Goal: Check status: Check status

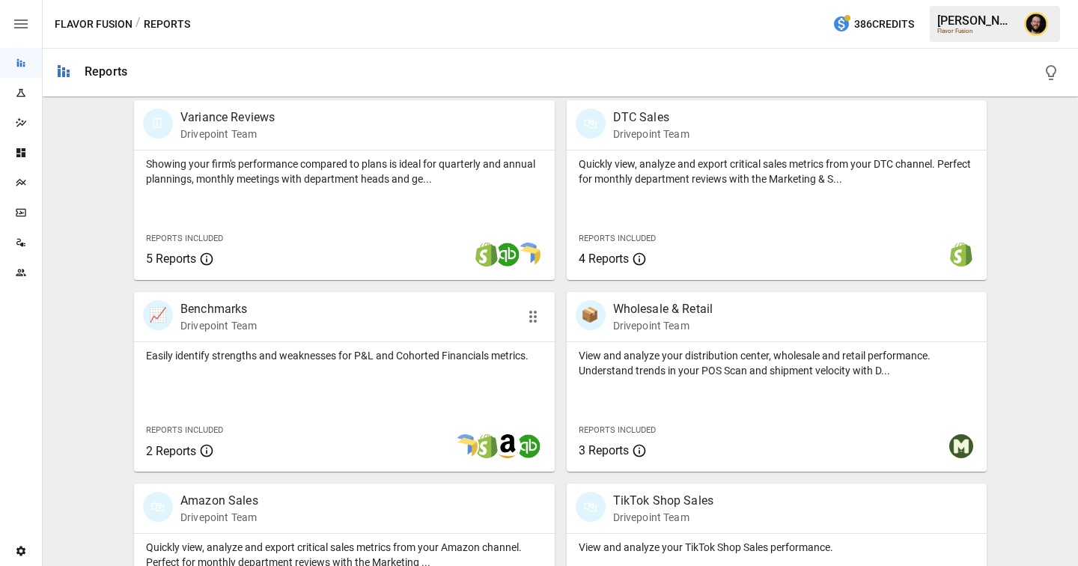
scroll to position [976, 0]
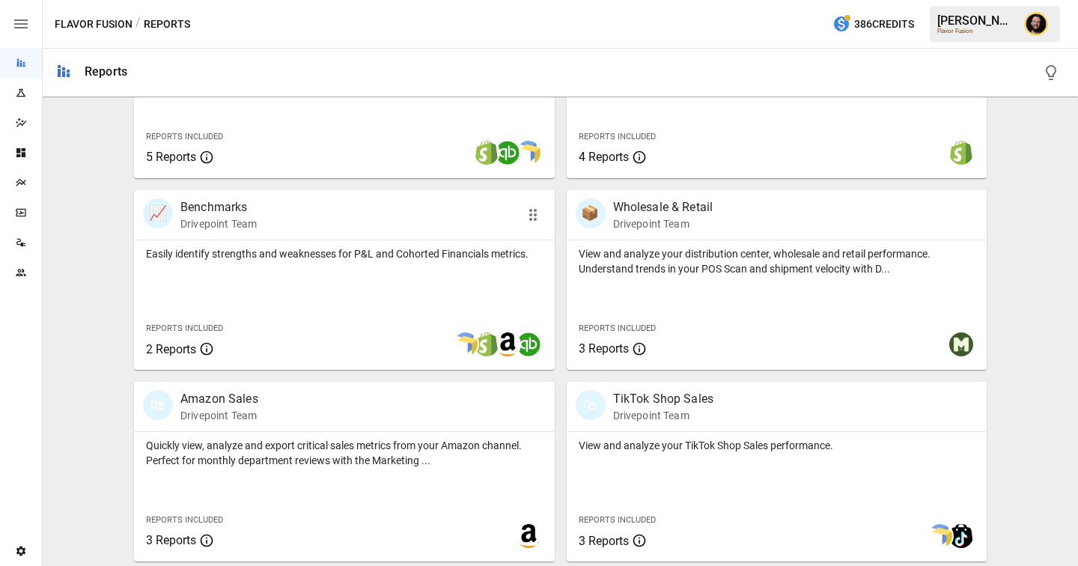
click at [367, 290] on div "Easily identify strengths and weaknesses for P&L and Cohorted Financials metric…" at bounding box center [344, 304] width 421 height 129
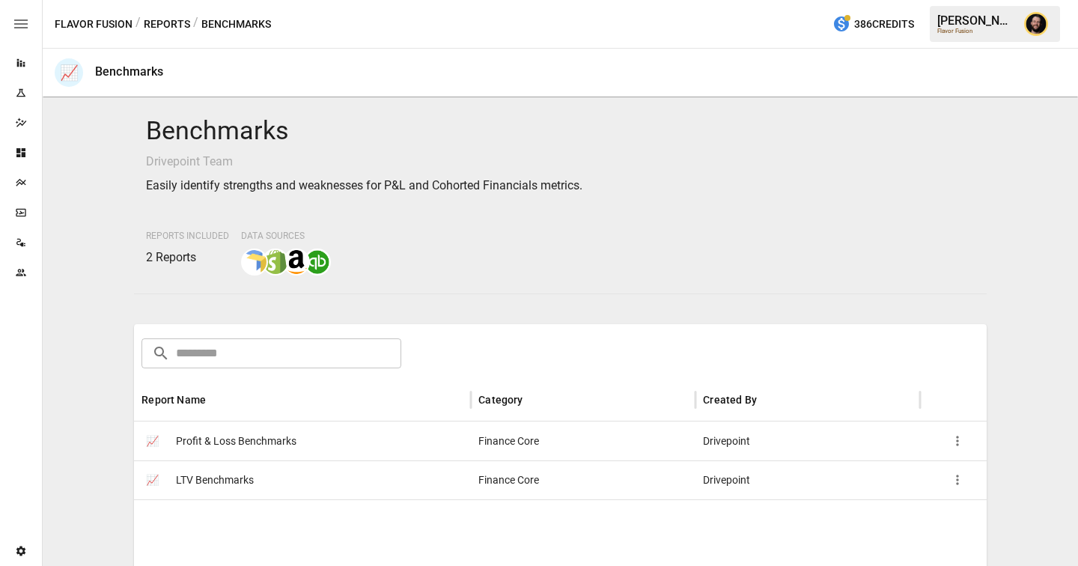
scroll to position [215, 0]
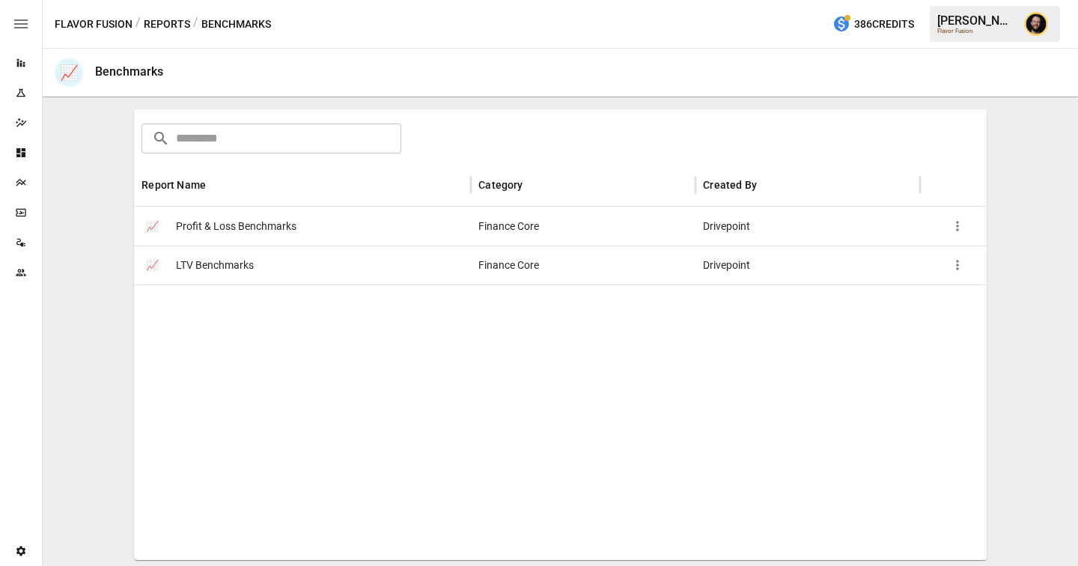
click at [311, 269] on div "📈 LTV Benchmarks" at bounding box center [302, 264] width 337 height 39
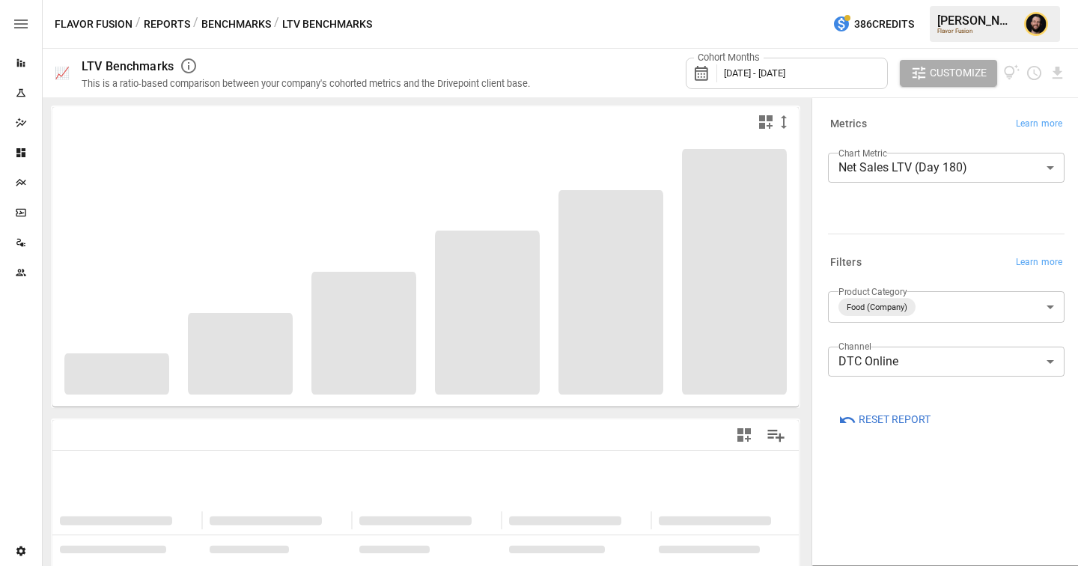
click at [907, 0] on body "**********" at bounding box center [539, 0] width 1078 height 0
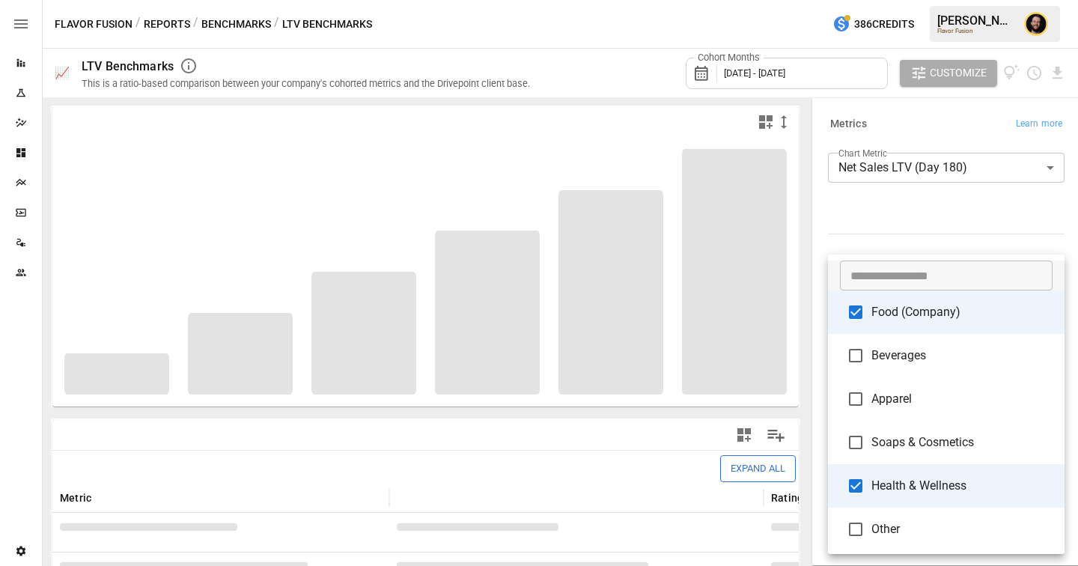
type input "**********"
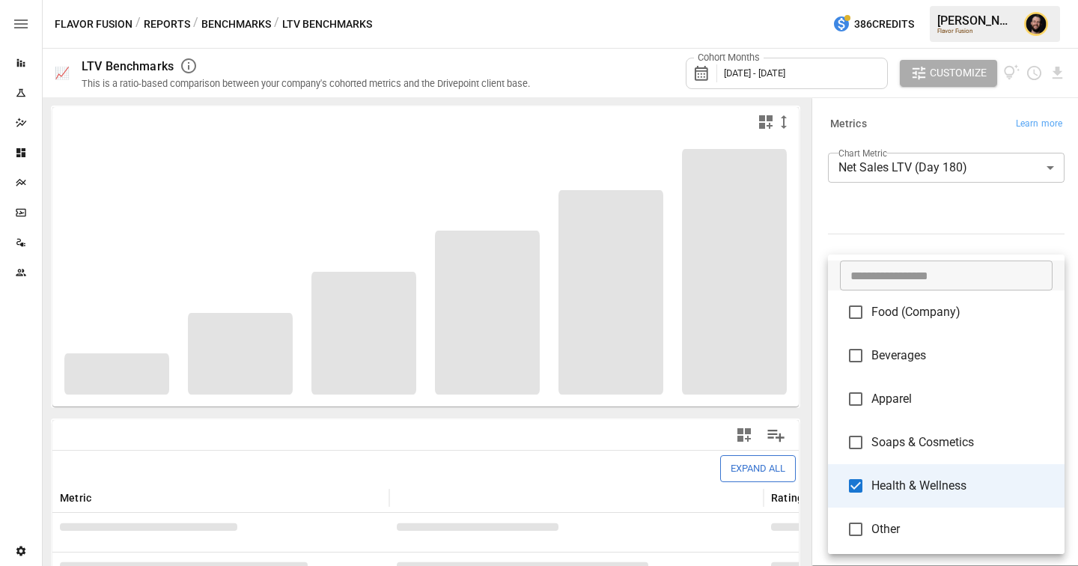
click at [876, 168] on div at bounding box center [539, 283] width 1078 height 566
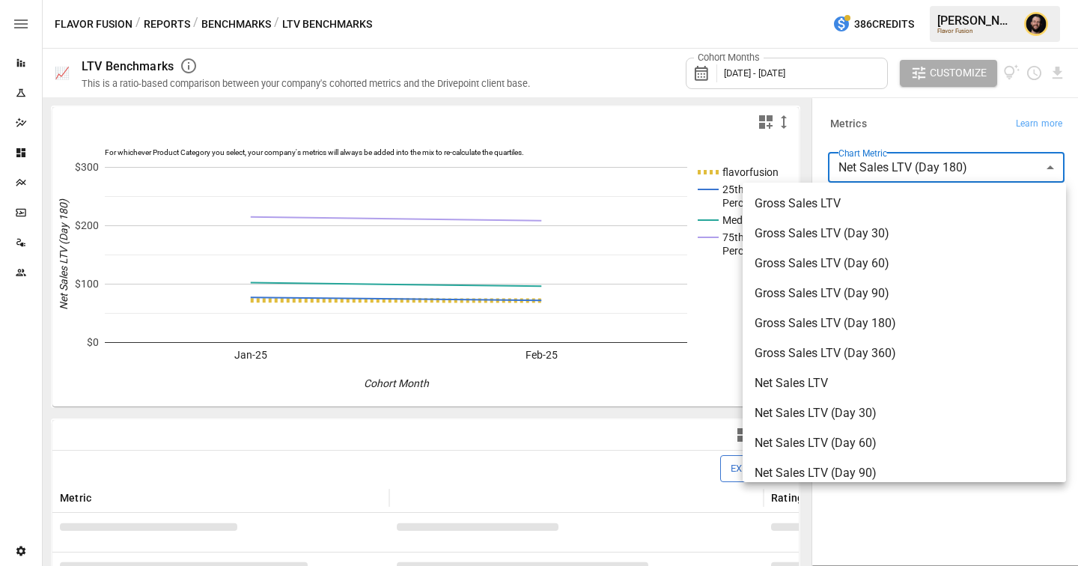
click at [896, 0] on body "Reports Experiments Dazzler Studio Dashboards Plans SmartModel ™ Data Sources T…" at bounding box center [539, 0] width 1078 height 0
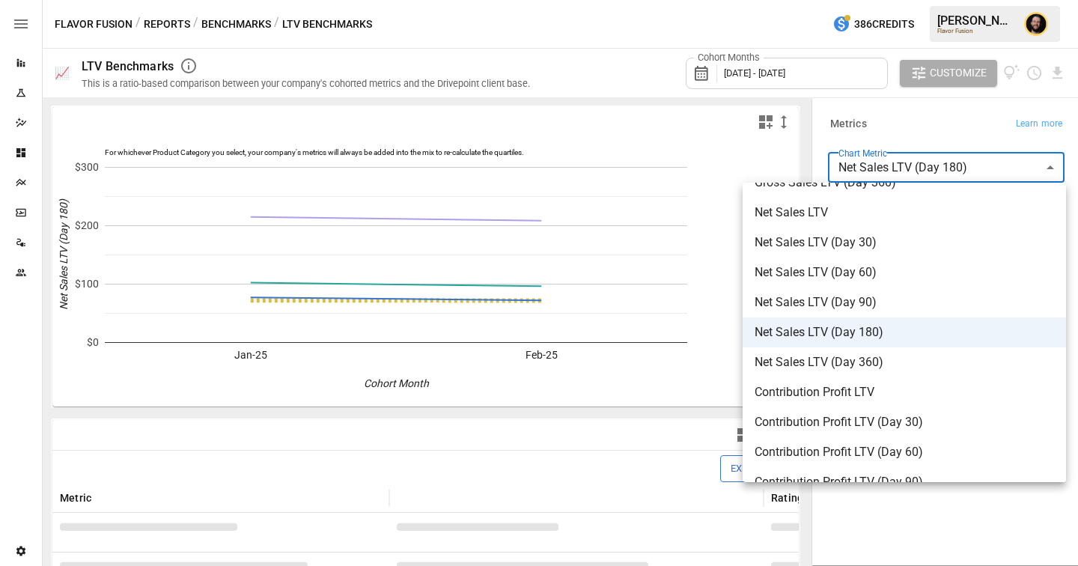
scroll to position [450, 0]
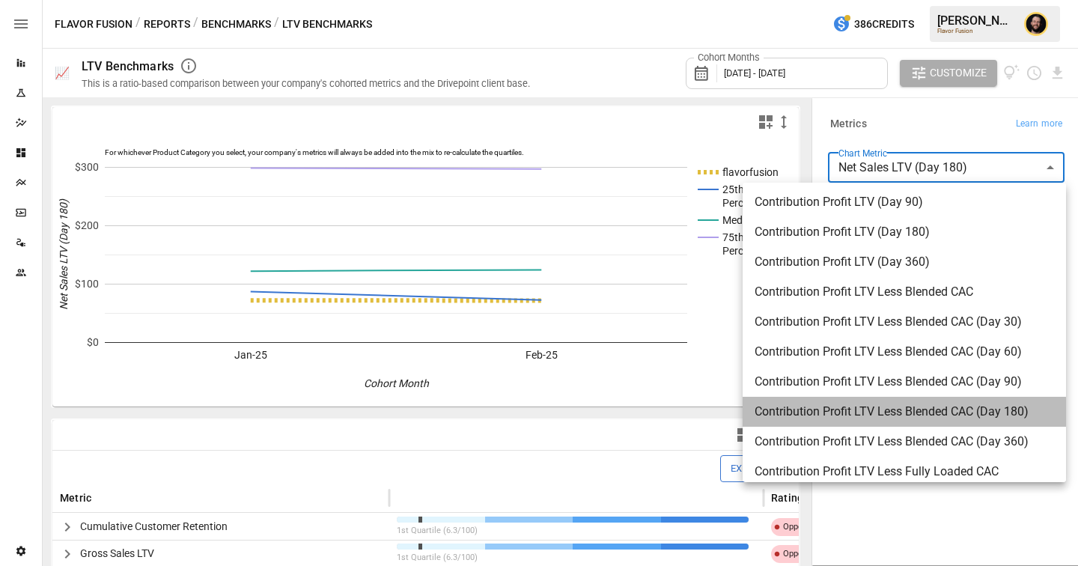
click at [876, 415] on span "Contribution Profit LTV Less Blended CAC (Day 180)" at bounding box center [903, 412] width 299 height 18
type input "**********"
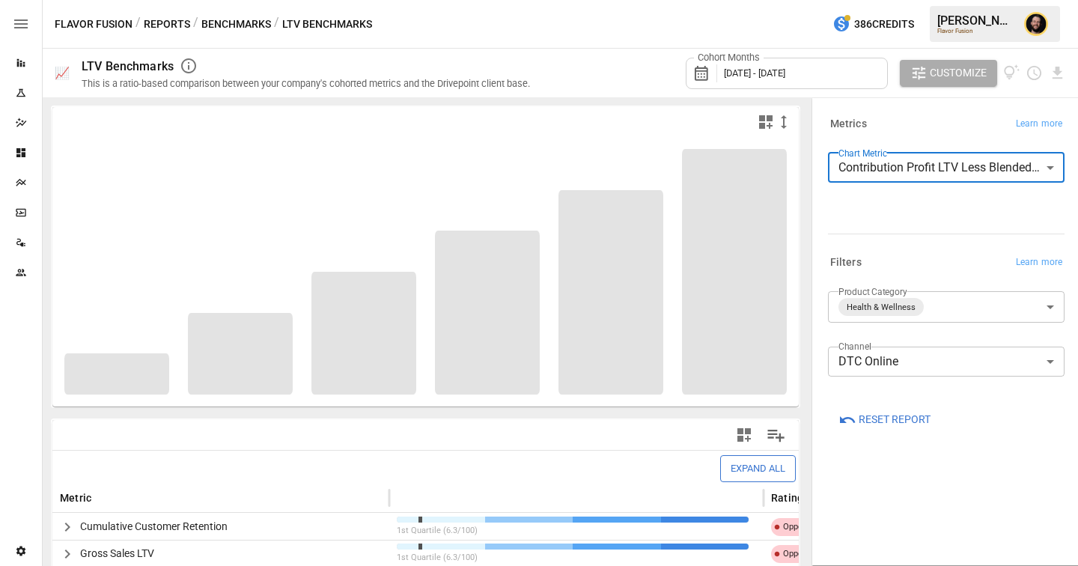
click at [928, 0] on body "Reports Experiments Dazzler Studio Dashboards Plans SmartModel ™ Data Sources T…" at bounding box center [539, 0] width 1078 height 0
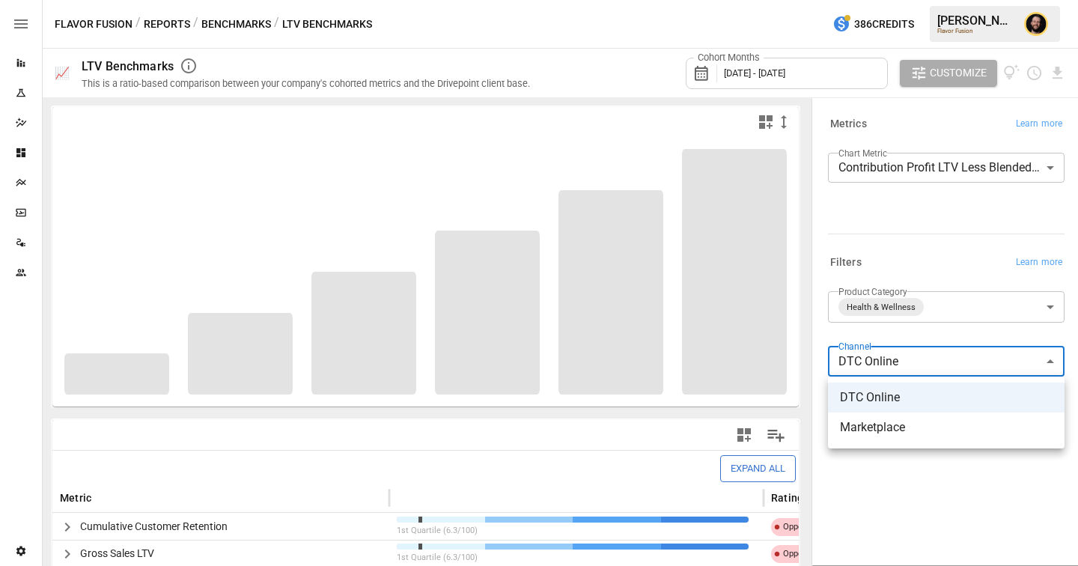
click at [931, 246] on div at bounding box center [539, 283] width 1078 height 566
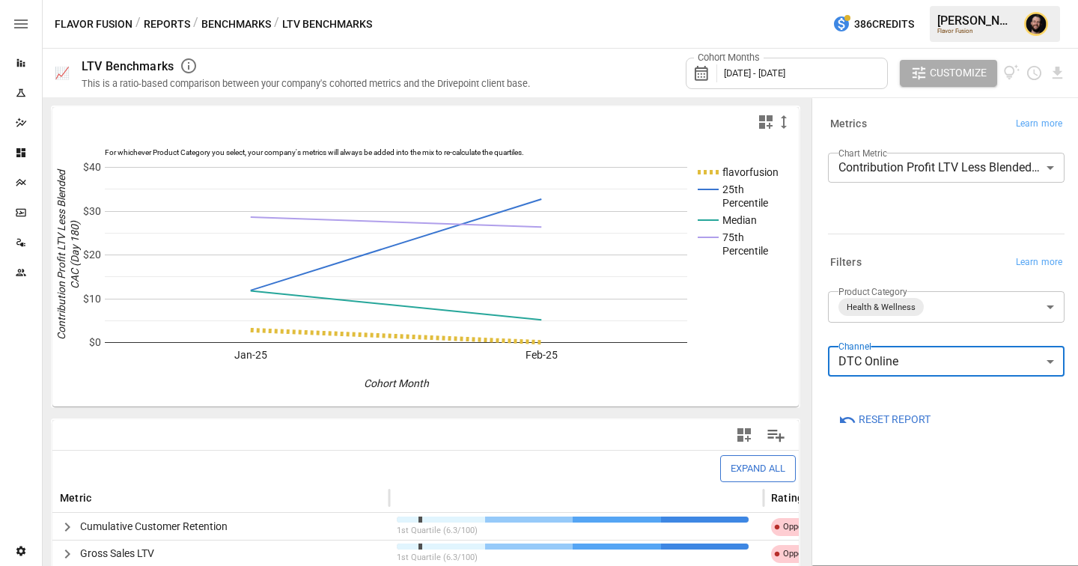
click at [763, 73] on span "[DATE] - [DATE]" at bounding box center [754, 72] width 61 height 11
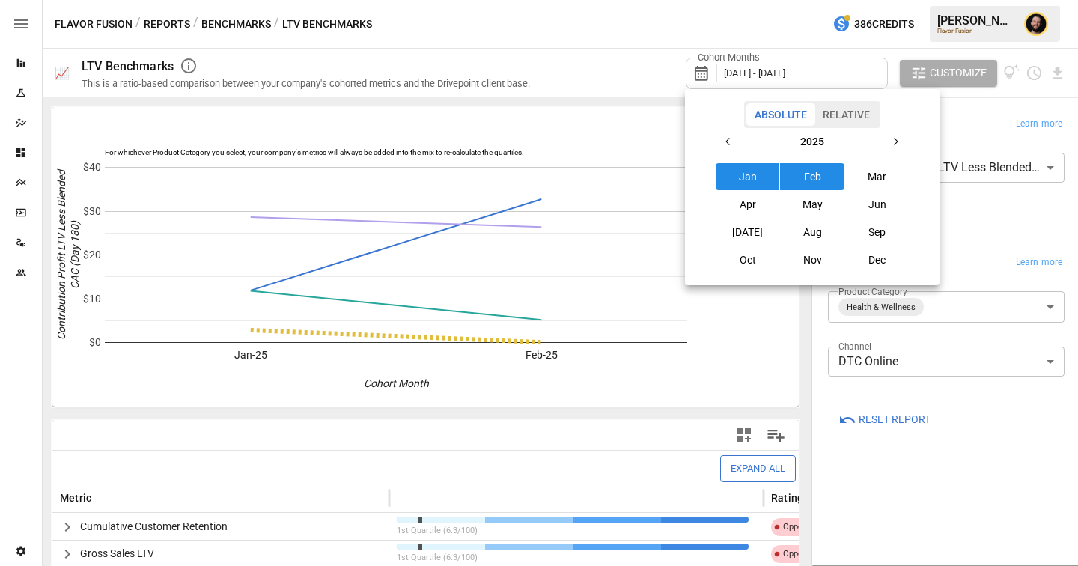
click at [819, 207] on button "May" at bounding box center [812, 204] width 64 height 27
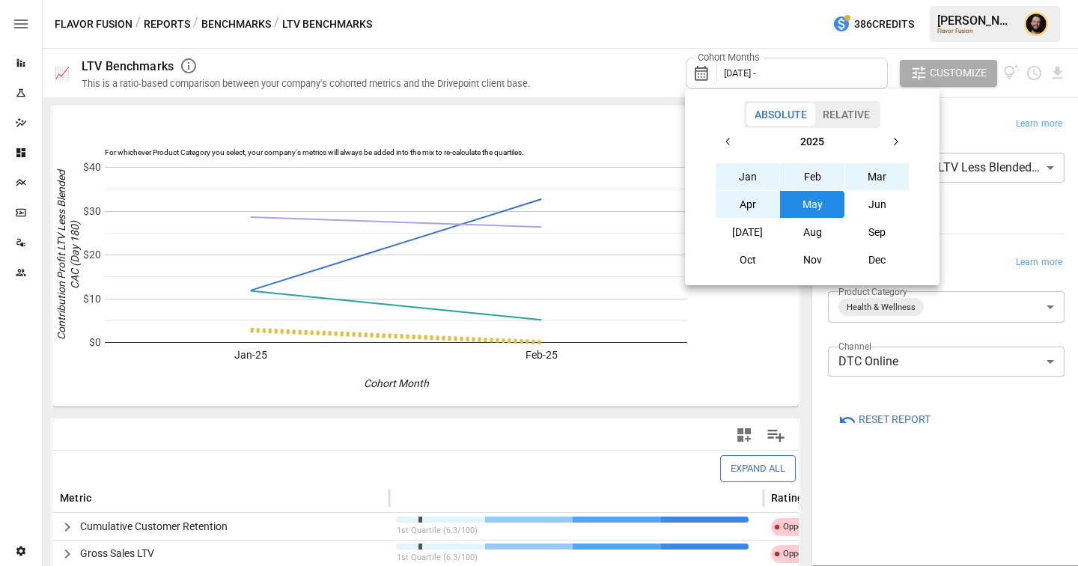
click at [746, 180] on button "Jan" at bounding box center [747, 176] width 64 height 27
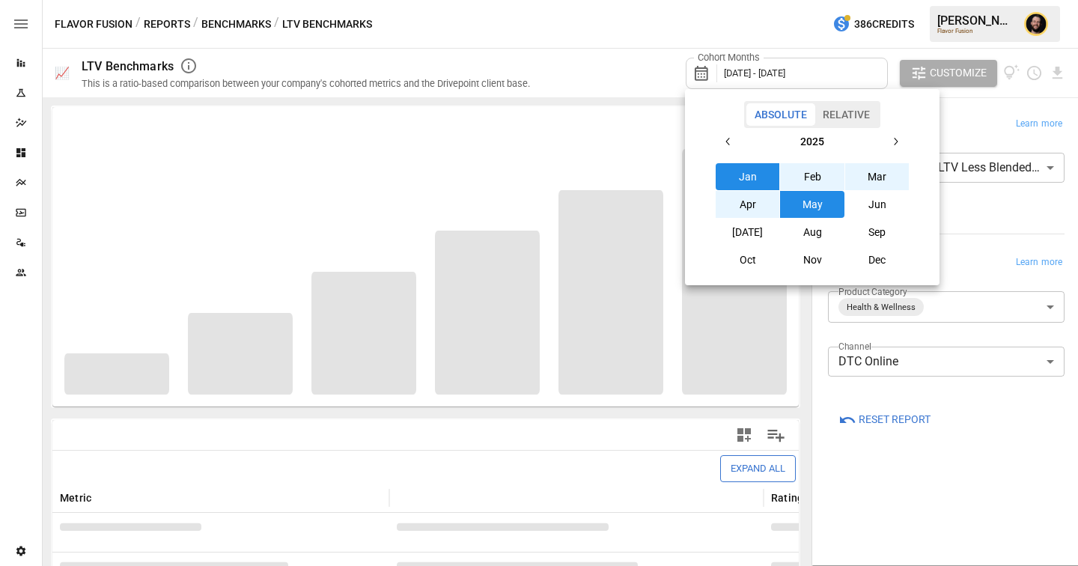
click at [975, 120] on div at bounding box center [539, 283] width 1078 height 566
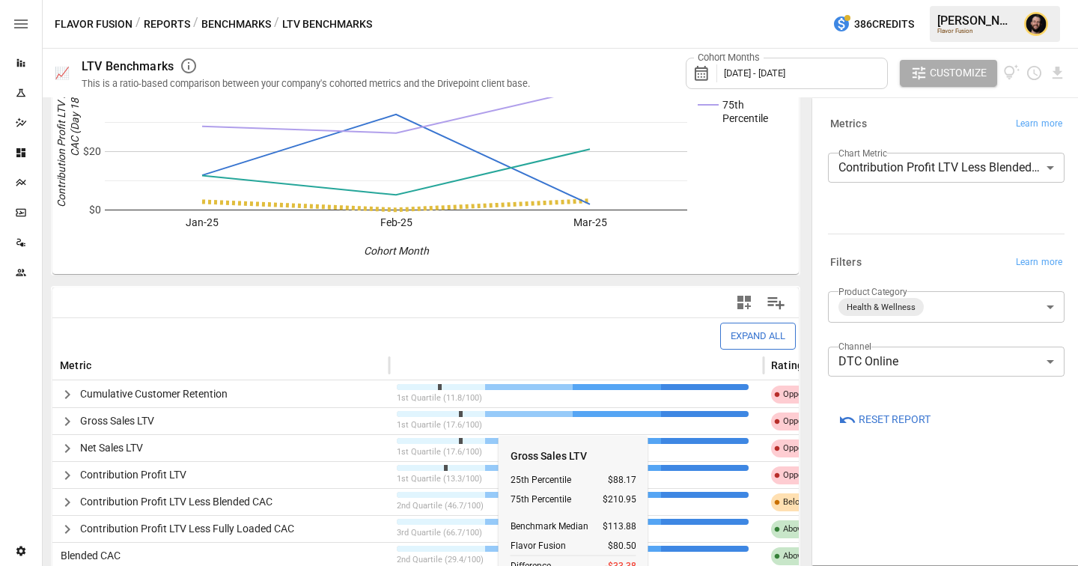
scroll to position [123, 0]
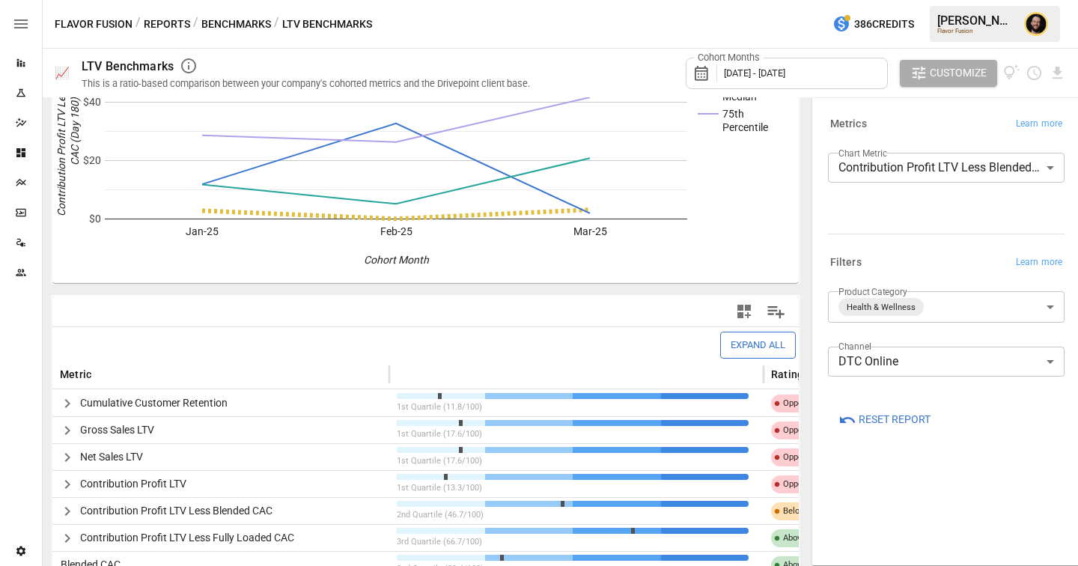
click at [747, 73] on span "[DATE] - [DATE]" at bounding box center [754, 72] width 61 height 11
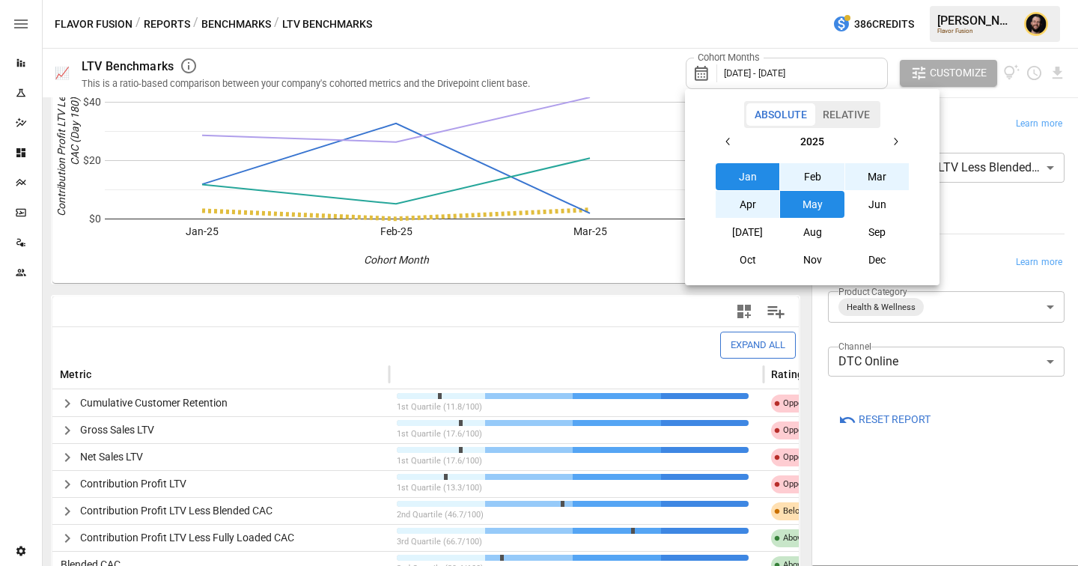
click at [733, 147] on button "button" at bounding box center [728, 141] width 27 height 27
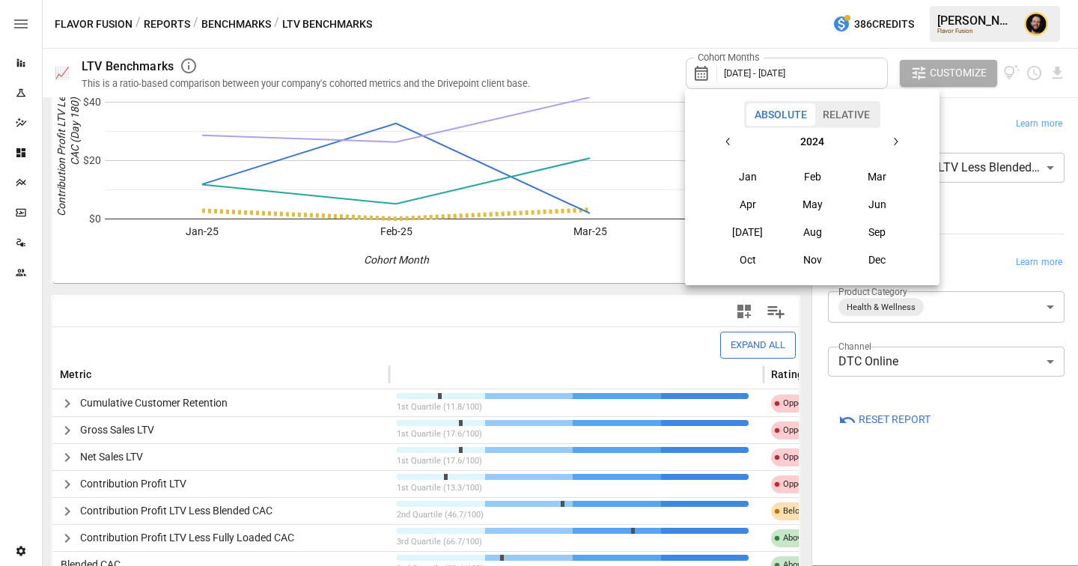
click at [804, 265] on button "Nov" at bounding box center [812, 259] width 64 height 27
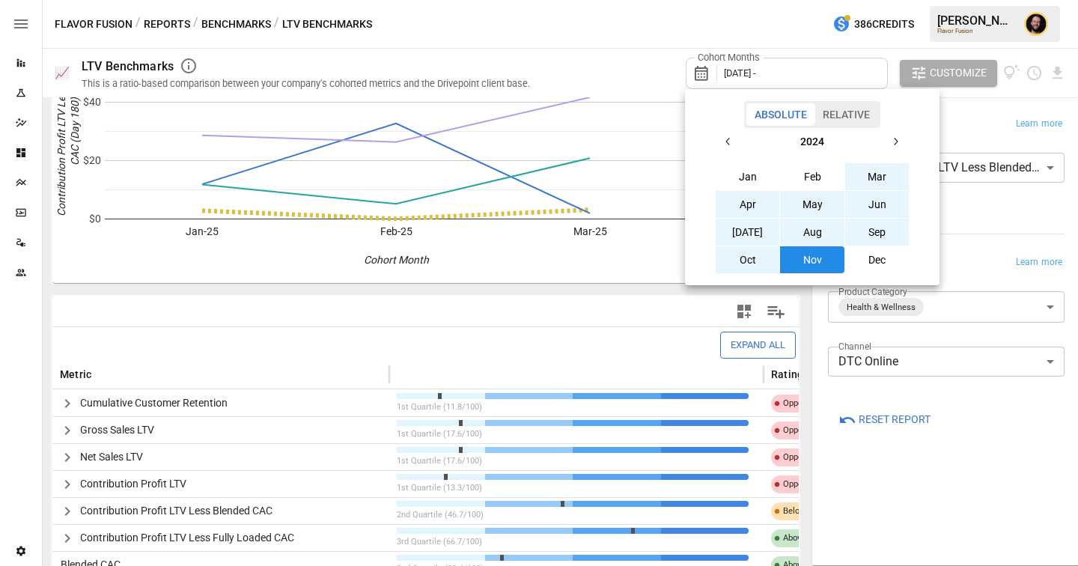
click at [897, 143] on icon "button" at bounding box center [895, 141] width 12 height 12
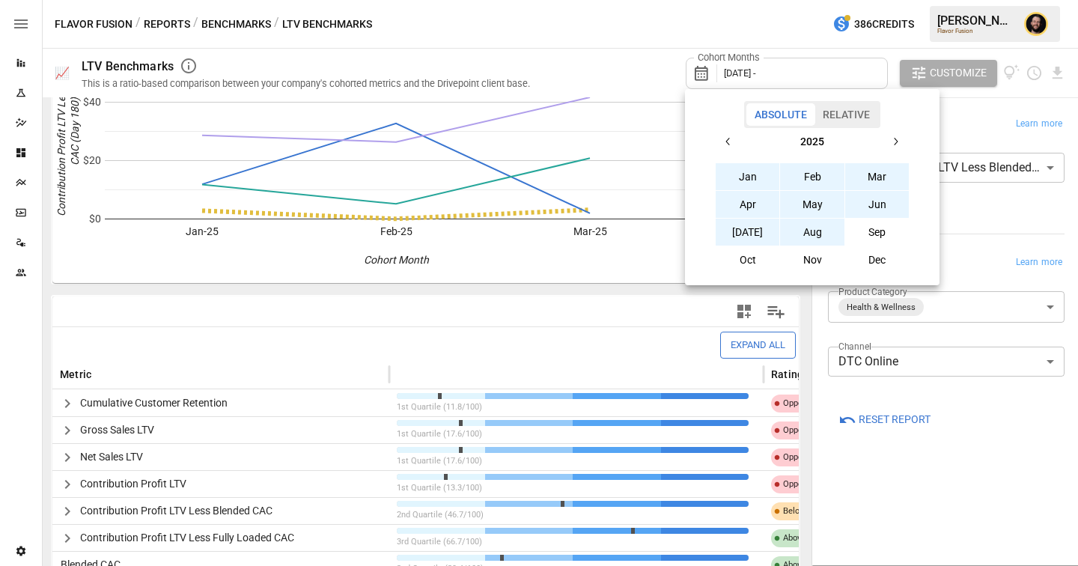
click at [810, 236] on button "Aug" at bounding box center [812, 232] width 64 height 27
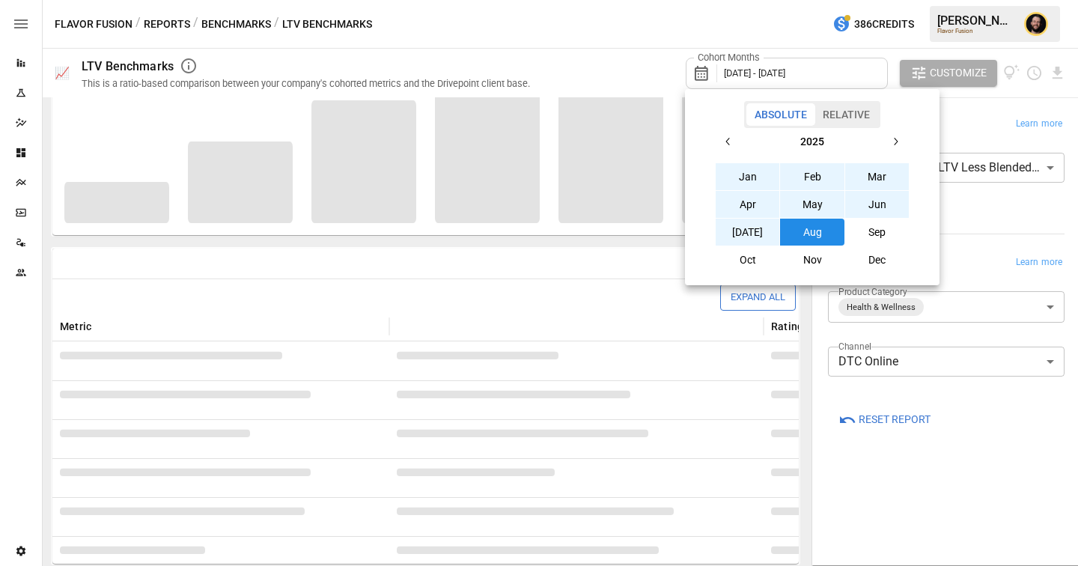
click at [959, 118] on div at bounding box center [539, 283] width 1078 height 566
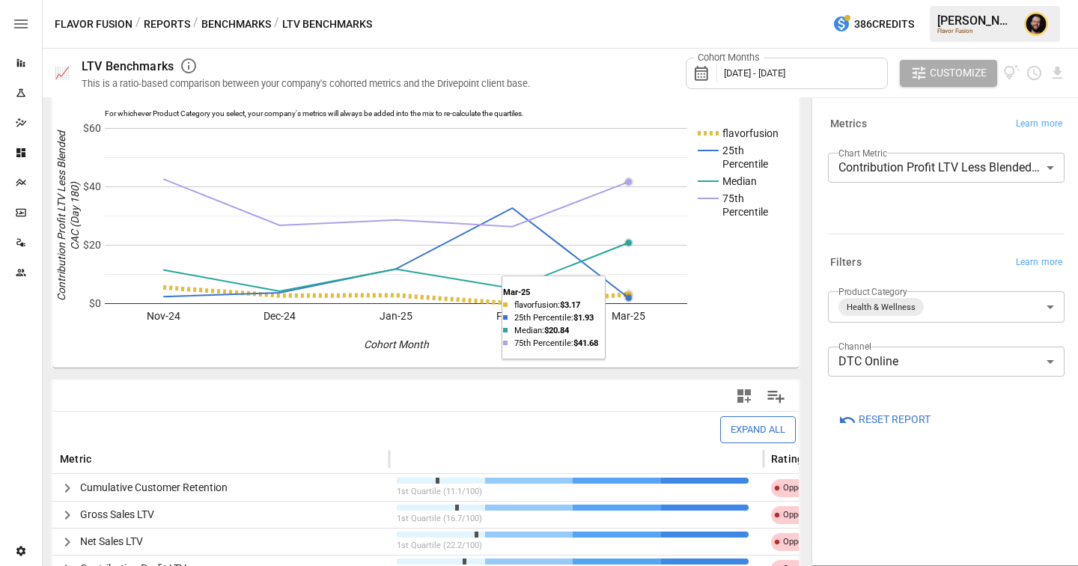
scroll to position [12, 0]
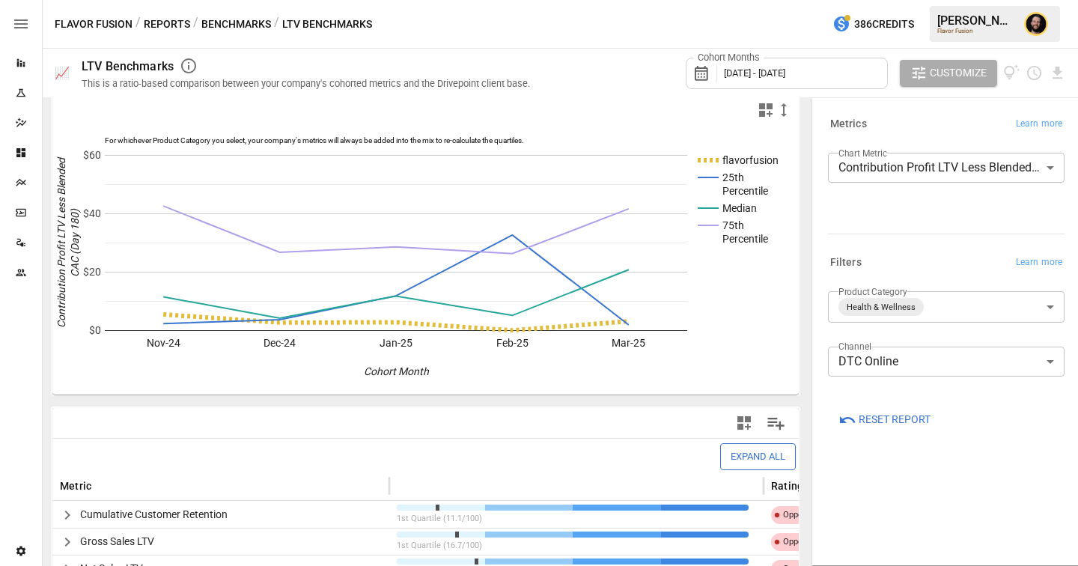
click at [759, 74] on span "[DATE] - [DATE]" at bounding box center [754, 72] width 61 height 11
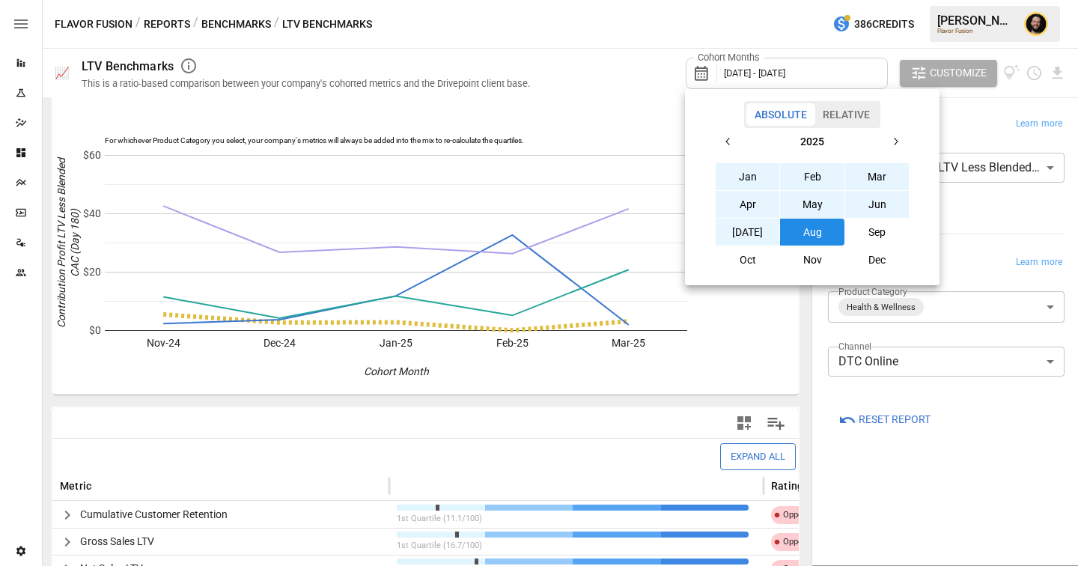
click at [724, 141] on icon "button" at bounding box center [728, 141] width 12 height 12
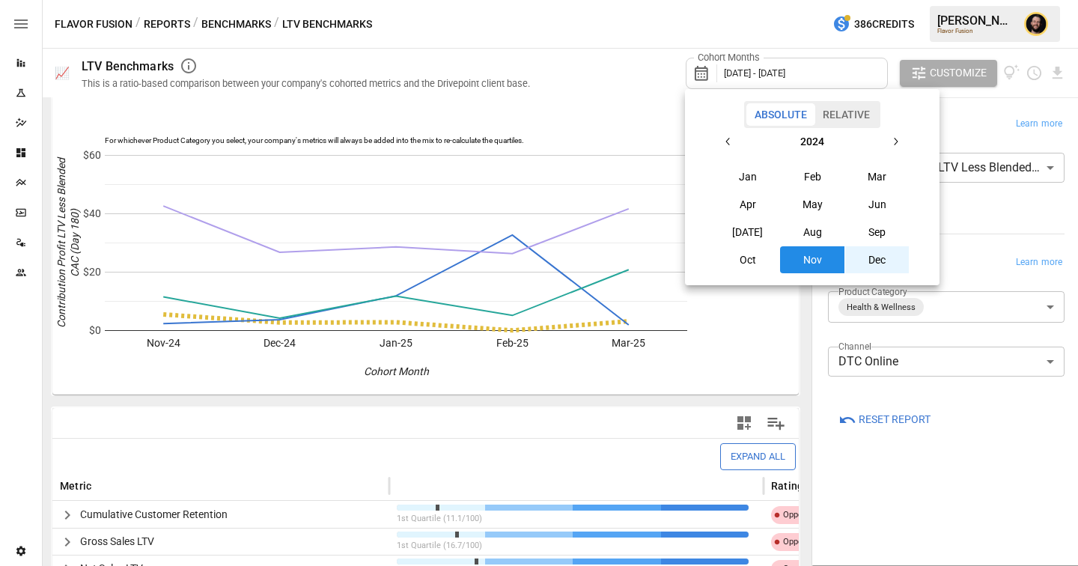
click at [754, 204] on button "Apr" at bounding box center [747, 204] width 64 height 27
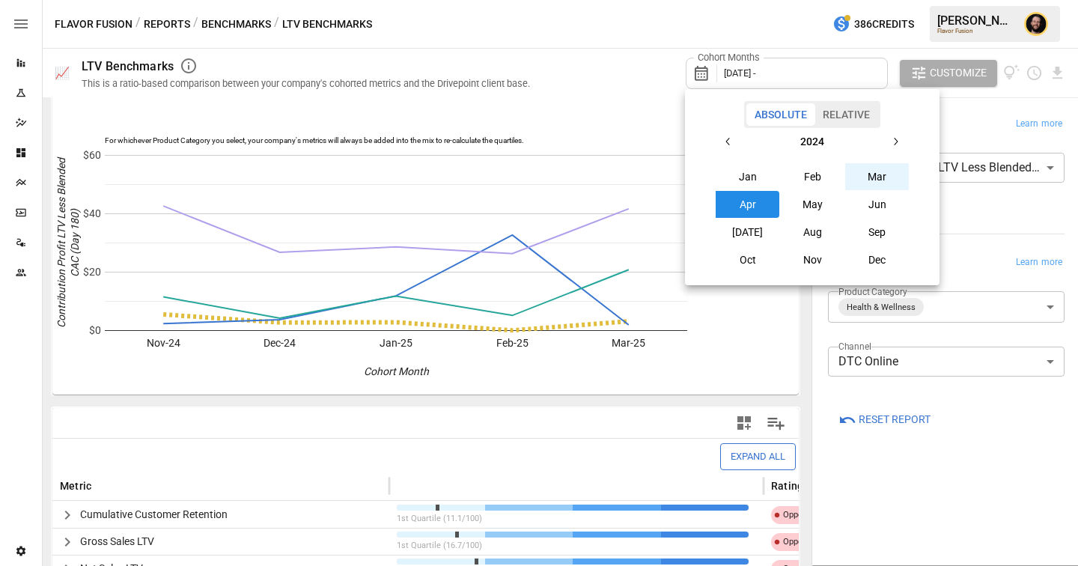
click at [893, 137] on icon "button" at bounding box center [895, 141] width 12 height 12
click at [768, 207] on button "Apr" at bounding box center [747, 204] width 64 height 27
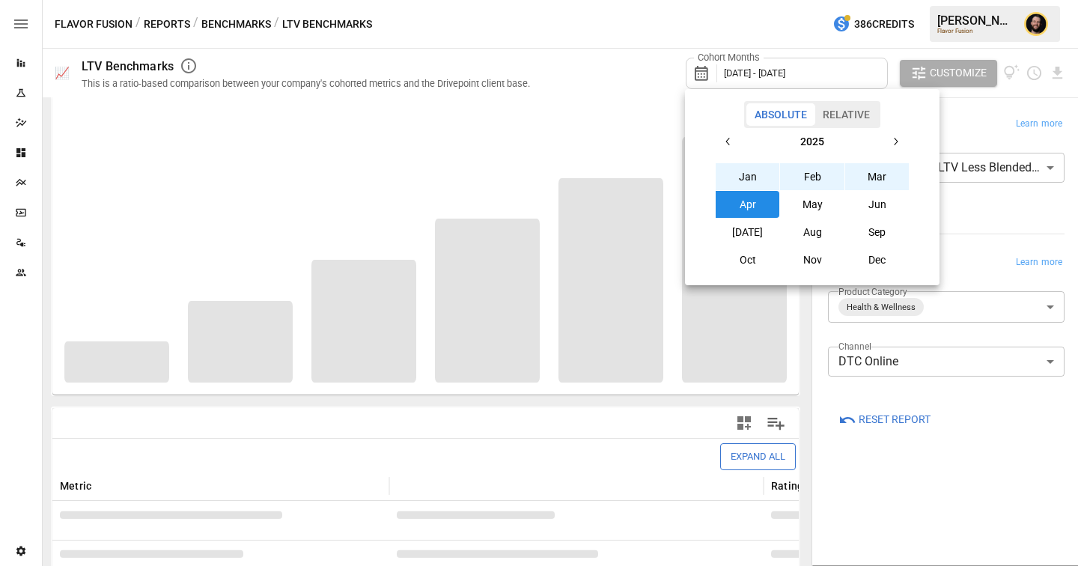
click at [977, 114] on div at bounding box center [539, 283] width 1078 height 566
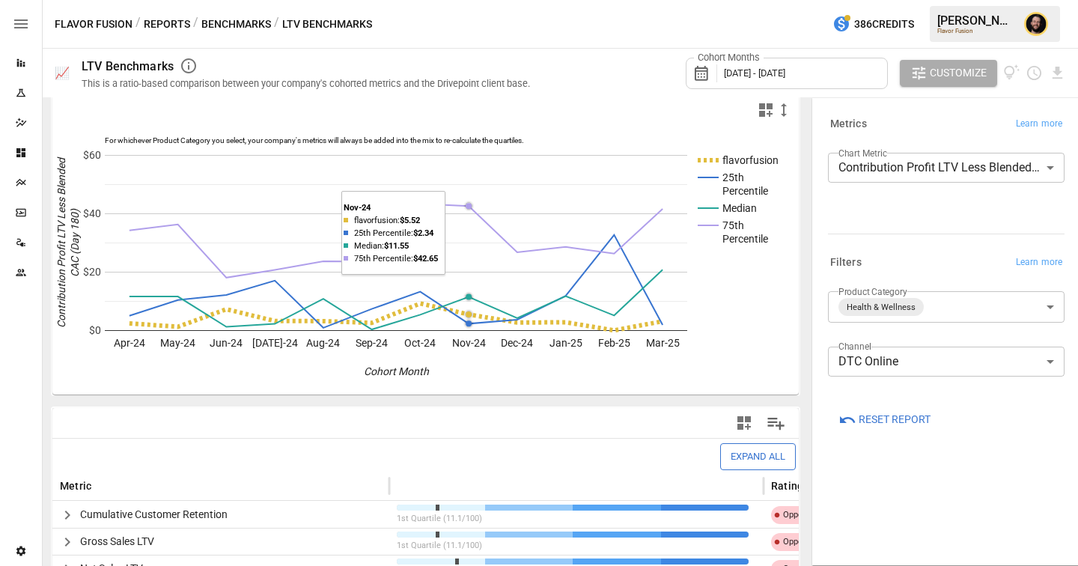
scroll to position [199, 0]
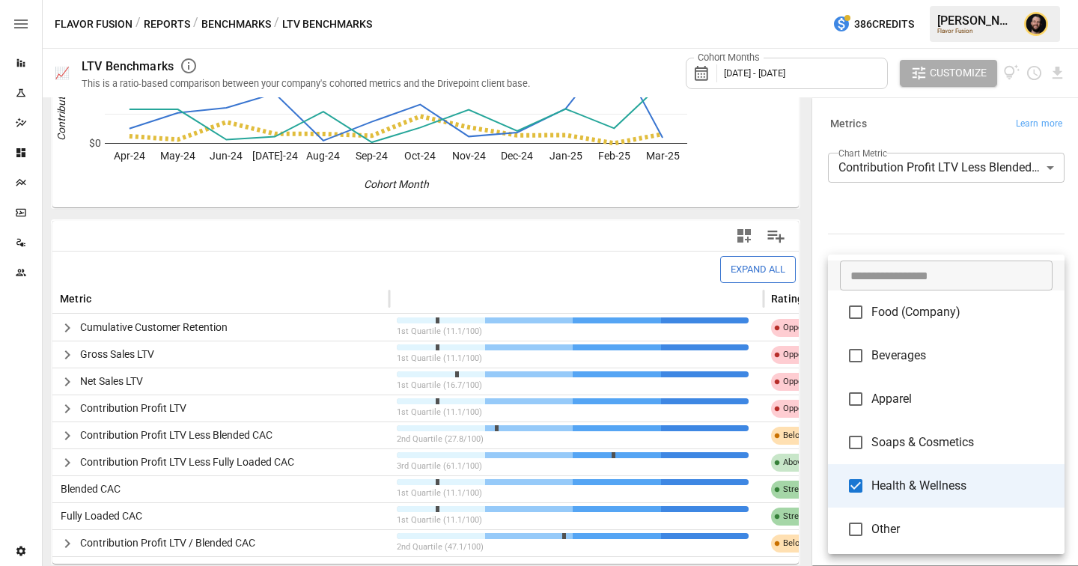
click at [947, 0] on body "Reports Experiments Dazzler Studio Dashboards Plans SmartModel ™ Data Sources T…" at bounding box center [539, 0] width 1078 height 0
